Goal: Transaction & Acquisition: Purchase product/service

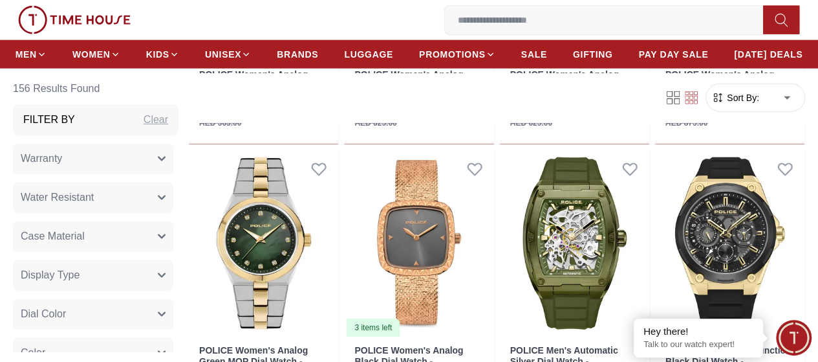
scroll to position [1736, 0]
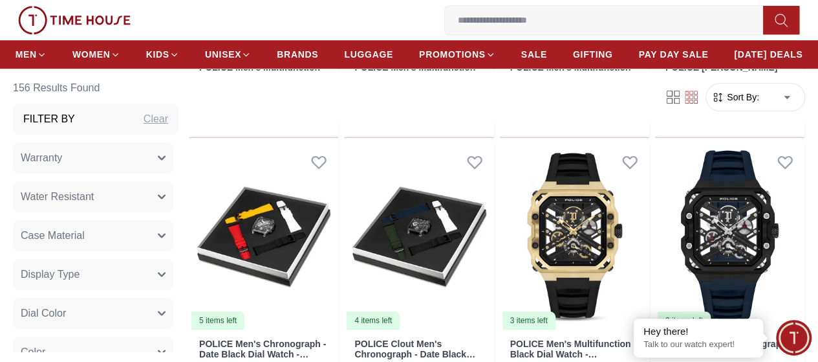
scroll to position [2989, 0]
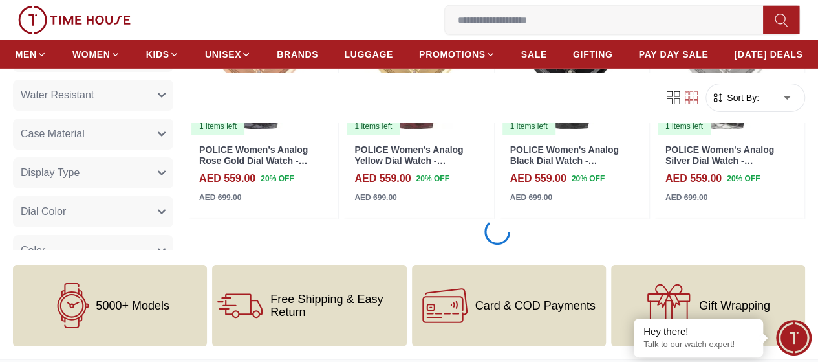
scroll to position [4536, 0]
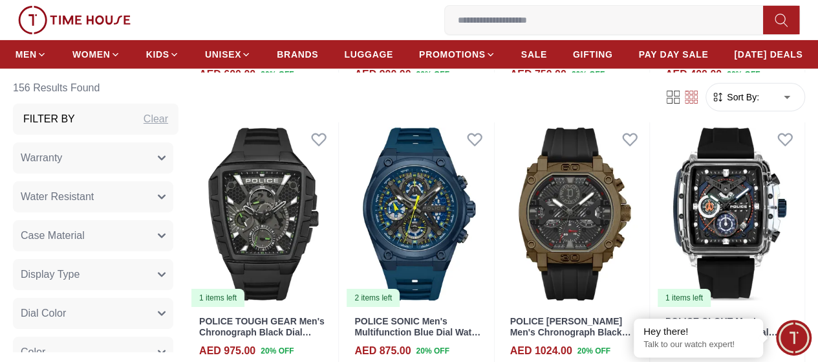
scroll to position [7138, 0]
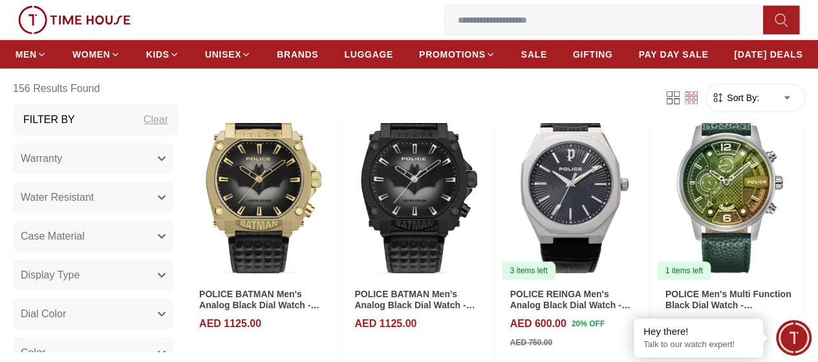
scroll to position [9697, 0]
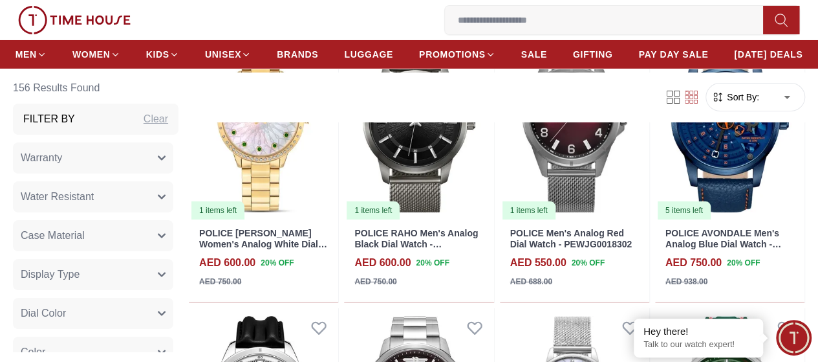
scroll to position [9816, 0]
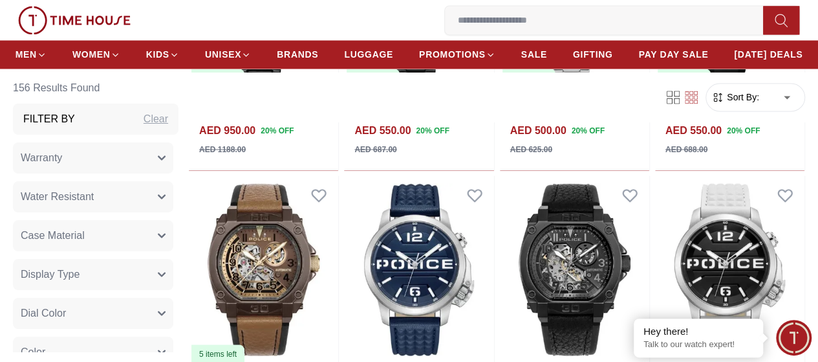
scroll to position [10827, 0]
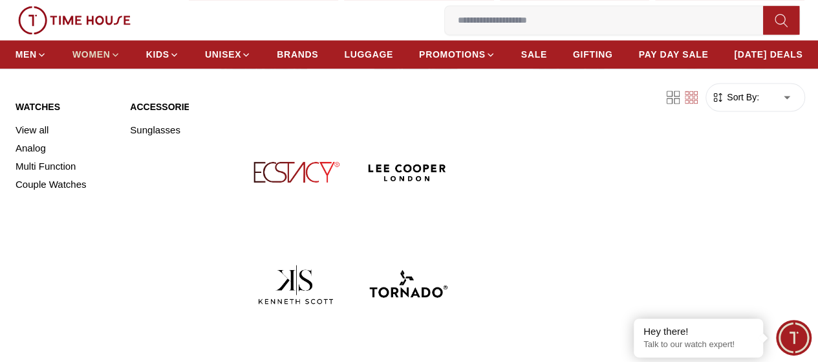
click at [120, 47] on link "WOMEN" at bounding box center [96, 54] width 48 height 23
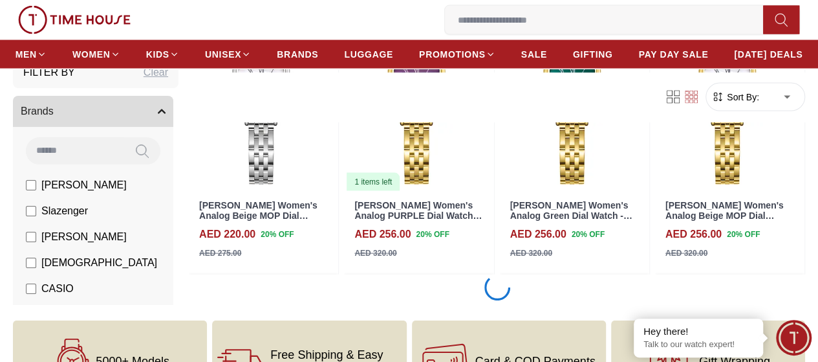
scroll to position [1340, 0]
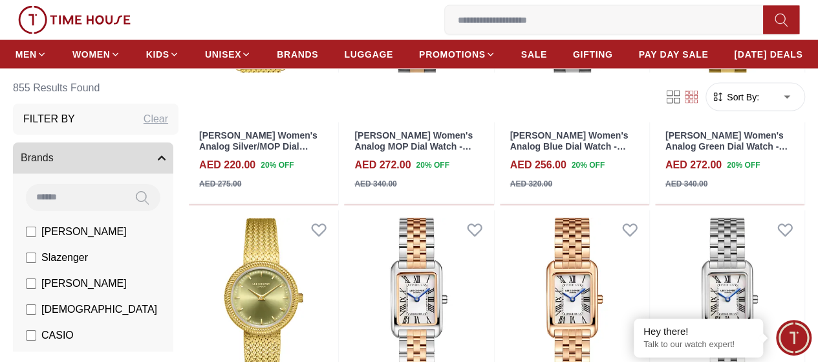
scroll to position [3947, 0]
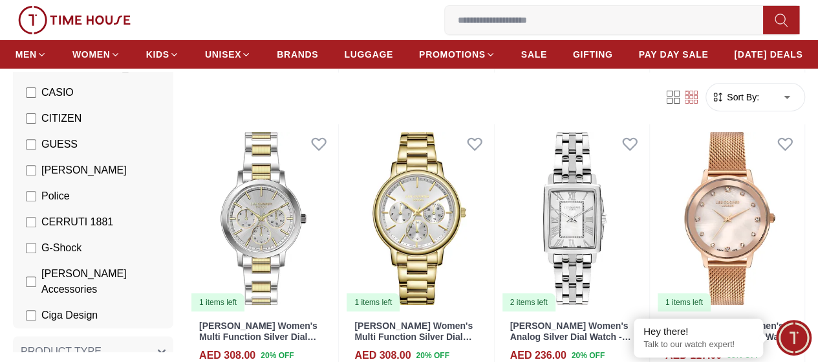
scroll to position [242, 0]
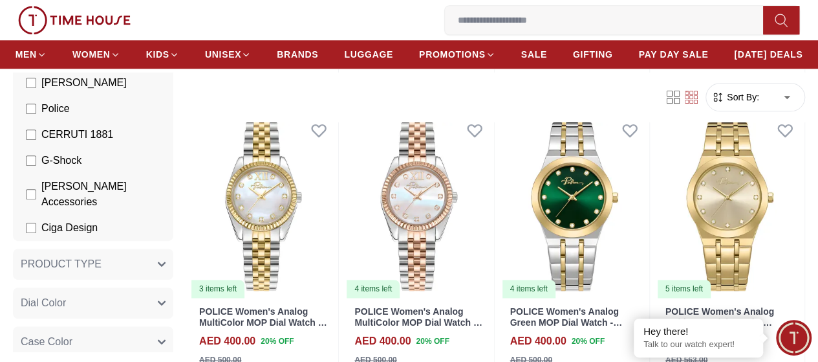
scroll to position [651, 0]
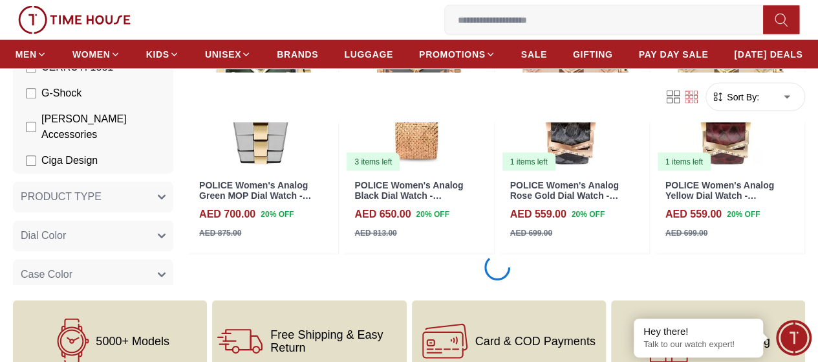
scroll to position [1341, 0]
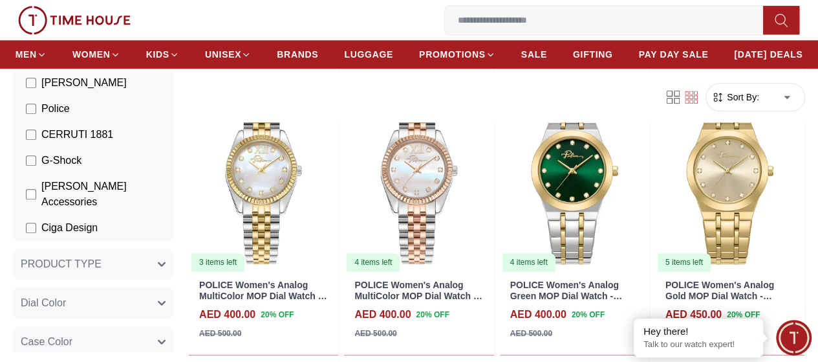
scroll to position [676, 0]
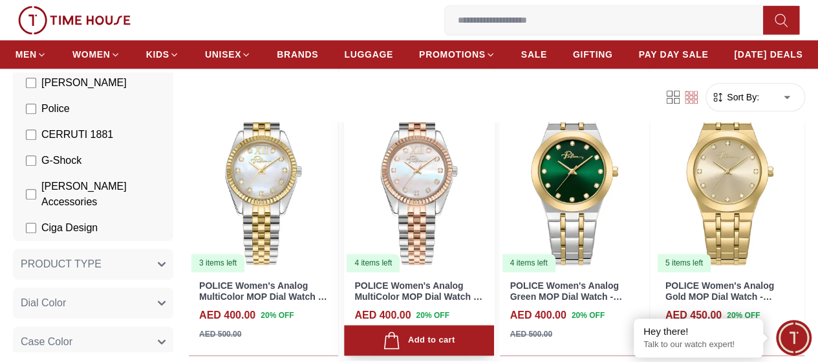
click at [437, 198] on img at bounding box center [418, 179] width 149 height 188
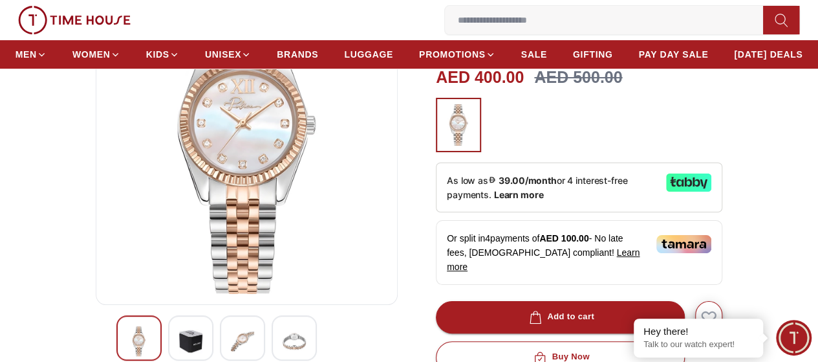
scroll to position [171, 0]
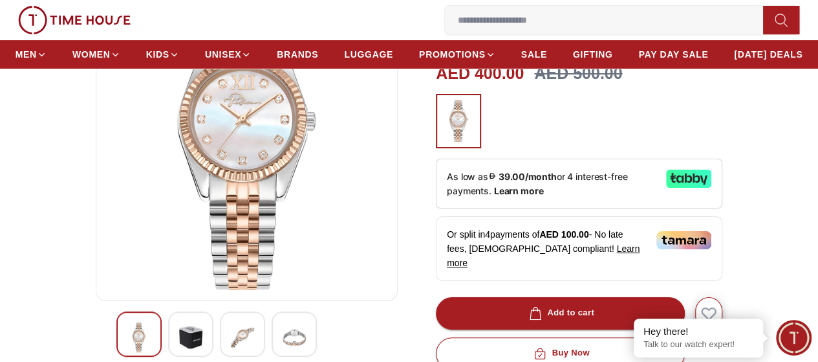
click at [171, 345] on div at bounding box center [190, 333] width 45 height 45
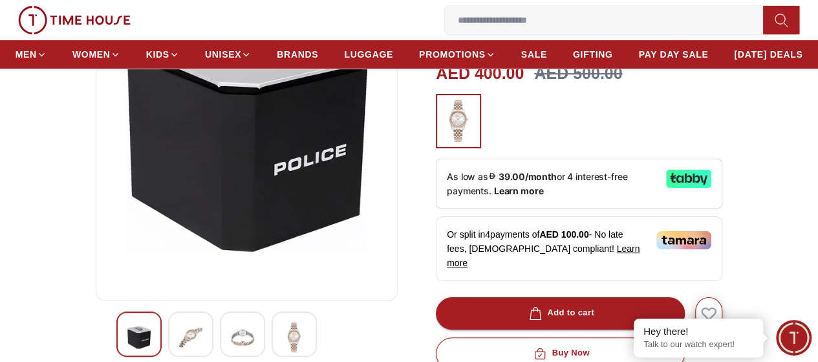
click at [220, 345] on div at bounding box center [242, 333] width 45 height 45
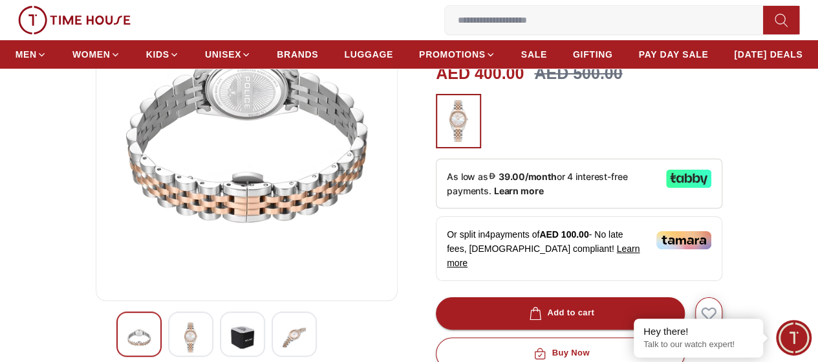
click at [272, 345] on div at bounding box center [294, 333] width 45 height 45
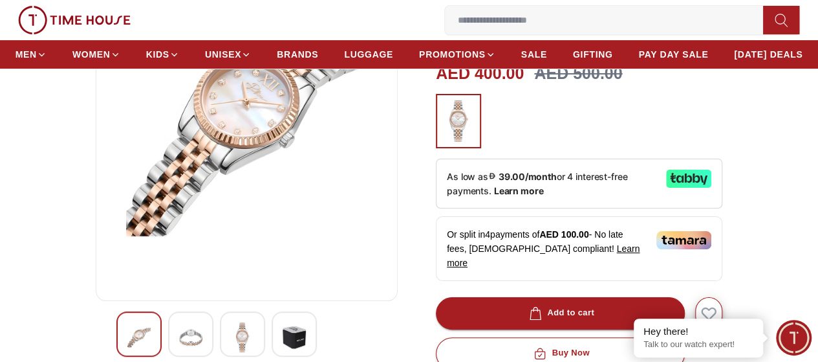
click at [230, 347] on div at bounding box center [242, 333] width 45 height 45
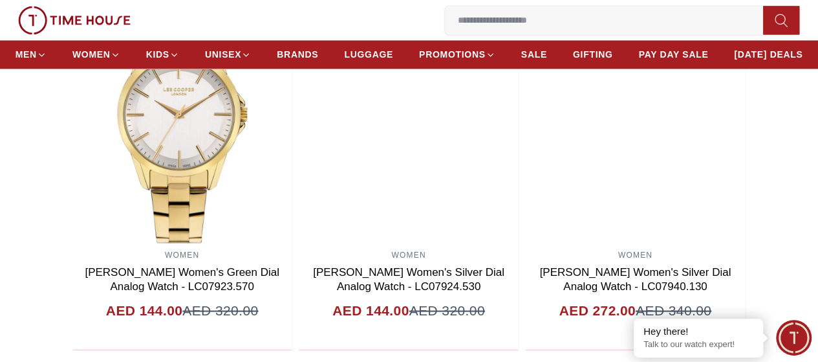
scroll to position [1049, 0]
